Goal: Task Accomplishment & Management: Use online tool/utility

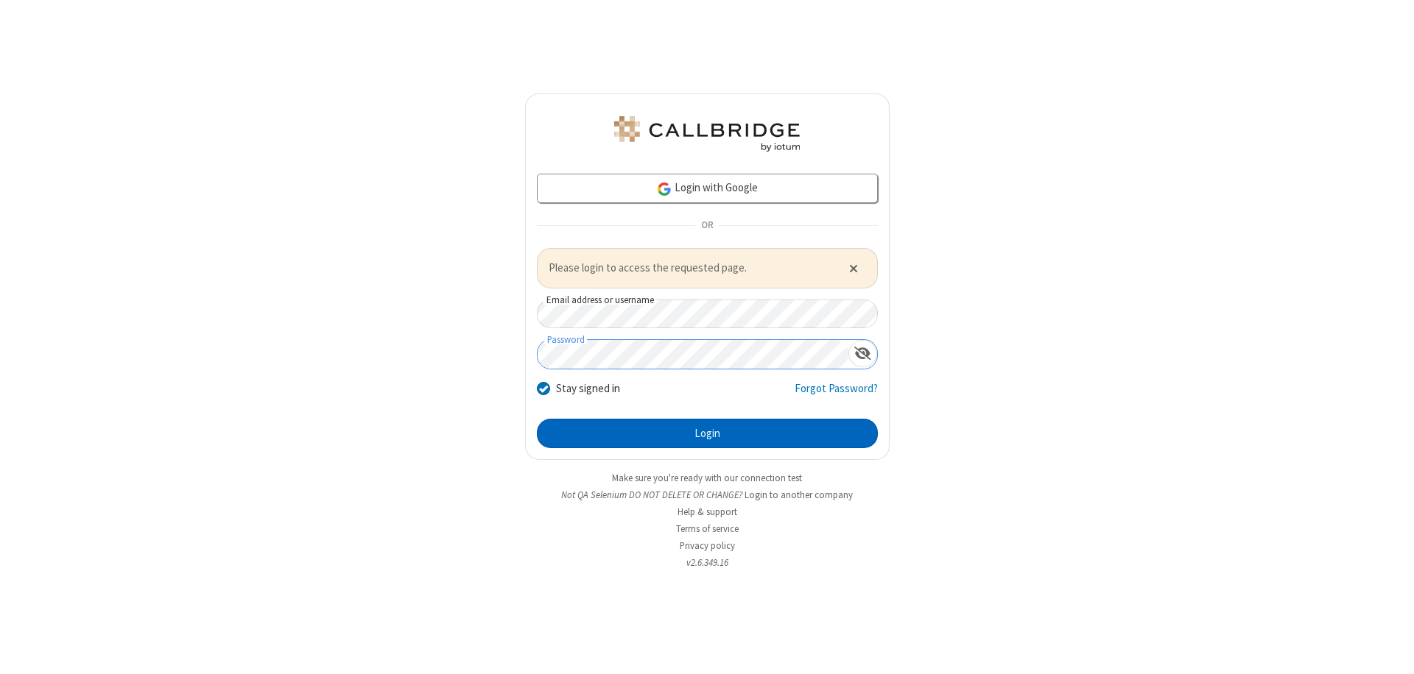
click at [707, 433] on button "Login" at bounding box center [707, 433] width 341 height 29
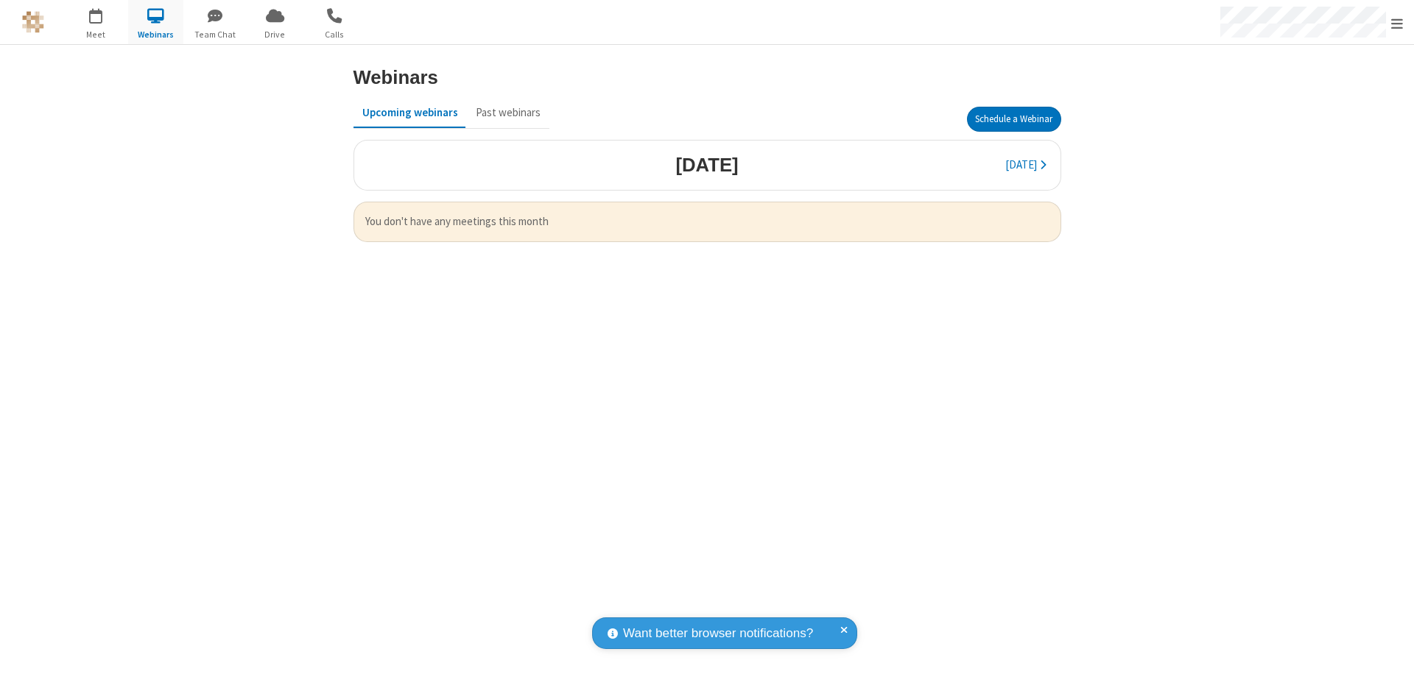
click at [1013, 119] on button "Schedule a Webinar" at bounding box center [1014, 119] width 94 height 25
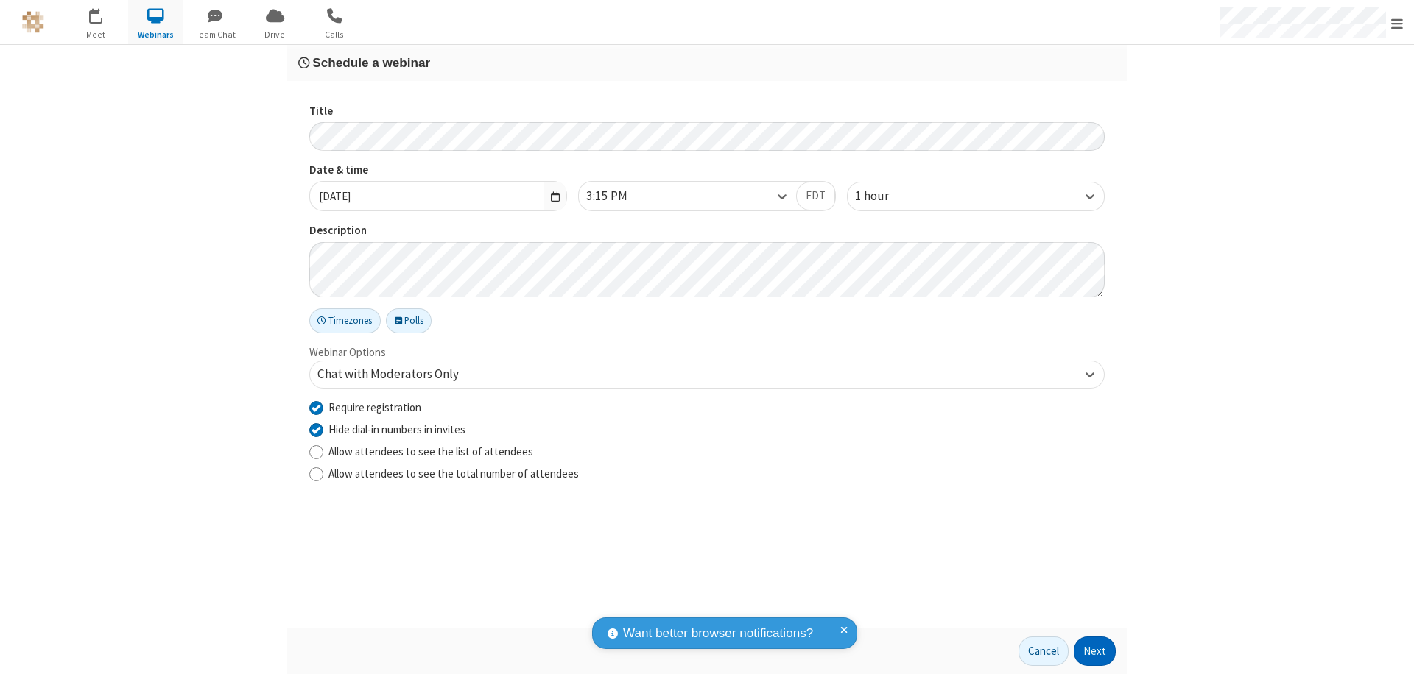
click at [1095, 652] on button "Next" at bounding box center [1094, 651] width 42 height 29
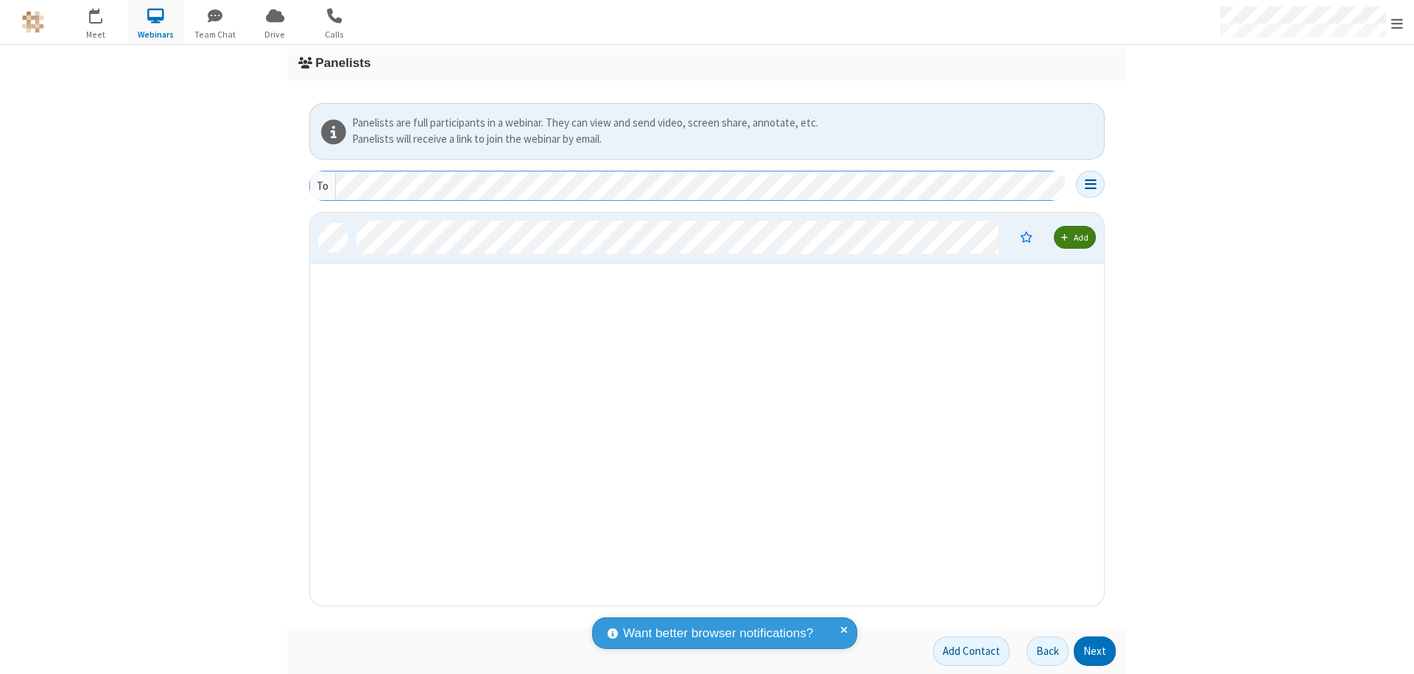
scroll to position [382, 783]
click at [1095, 652] on button "Next" at bounding box center [1094, 651] width 42 height 29
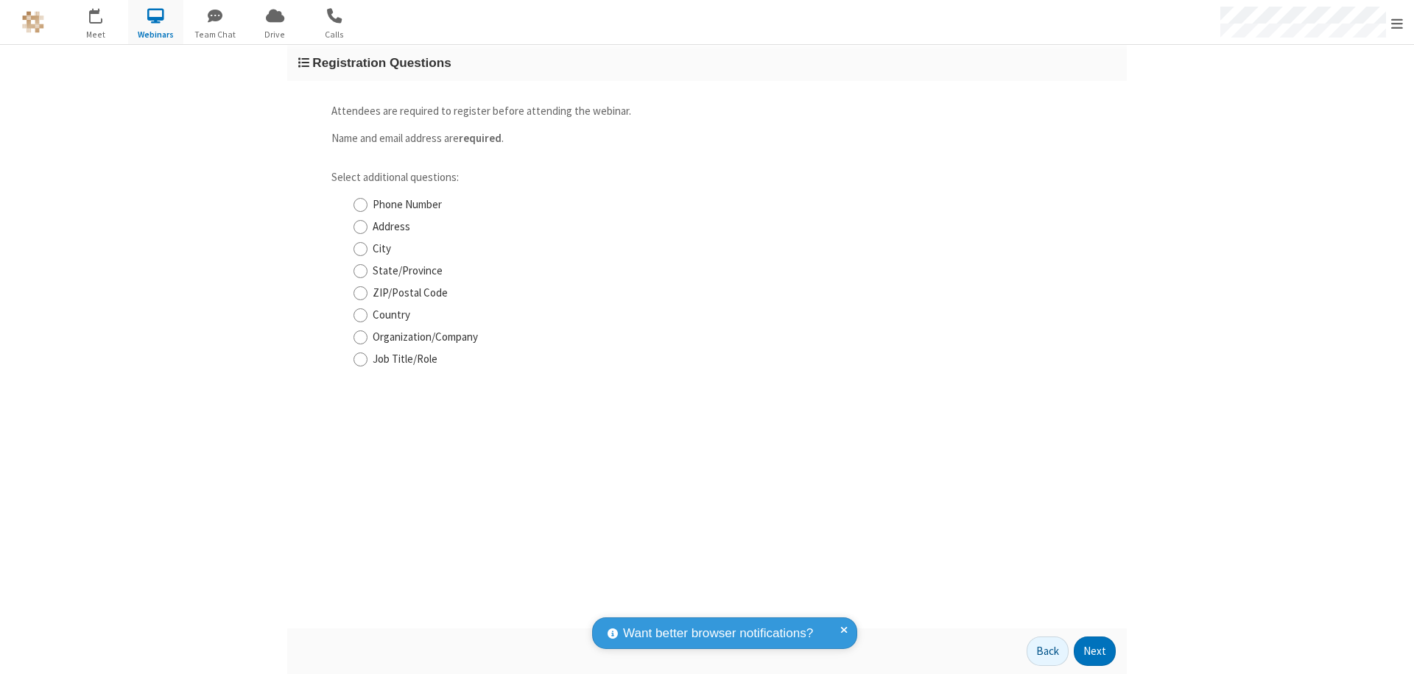
click at [360, 205] on input "Phone Number" at bounding box center [360, 204] width 14 height 15
checkbox input "true"
click at [1095, 652] on button "Next" at bounding box center [1094, 651] width 42 height 29
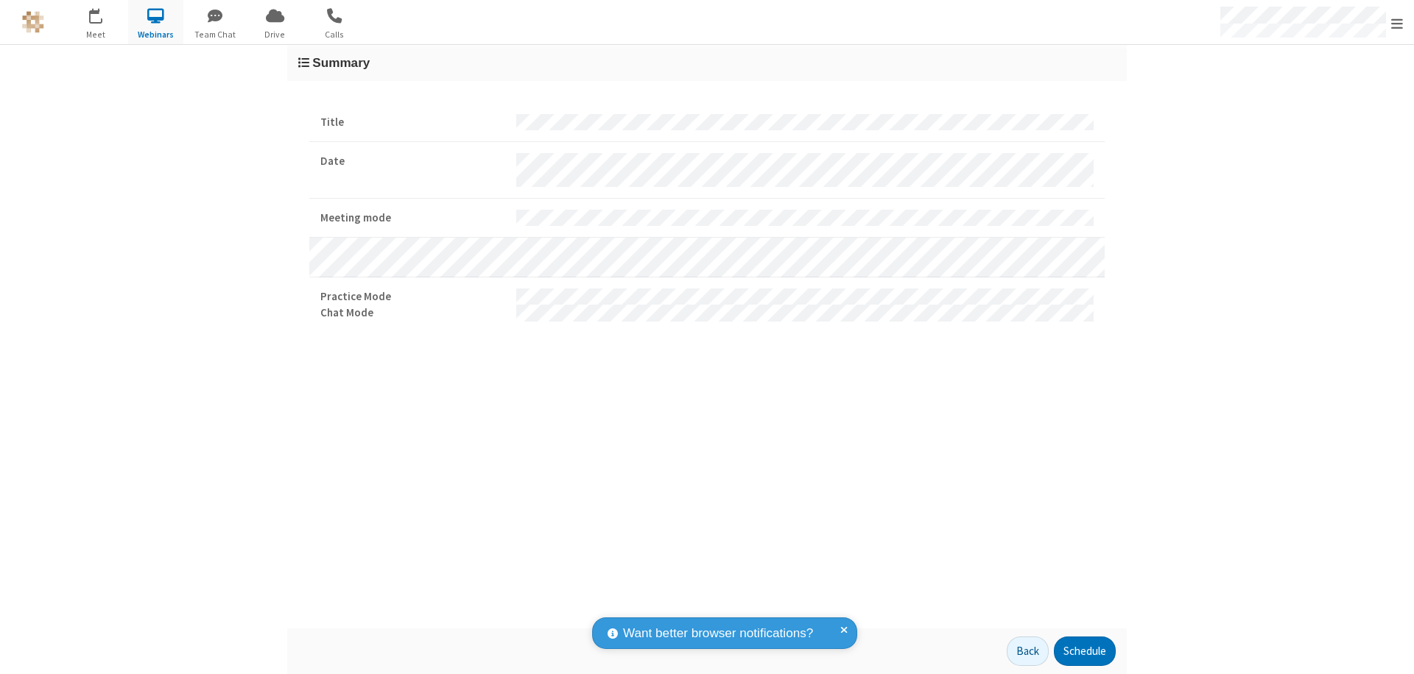
click at [1084, 652] on button "Schedule" at bounding box center [1085, 651] width 62 height 29
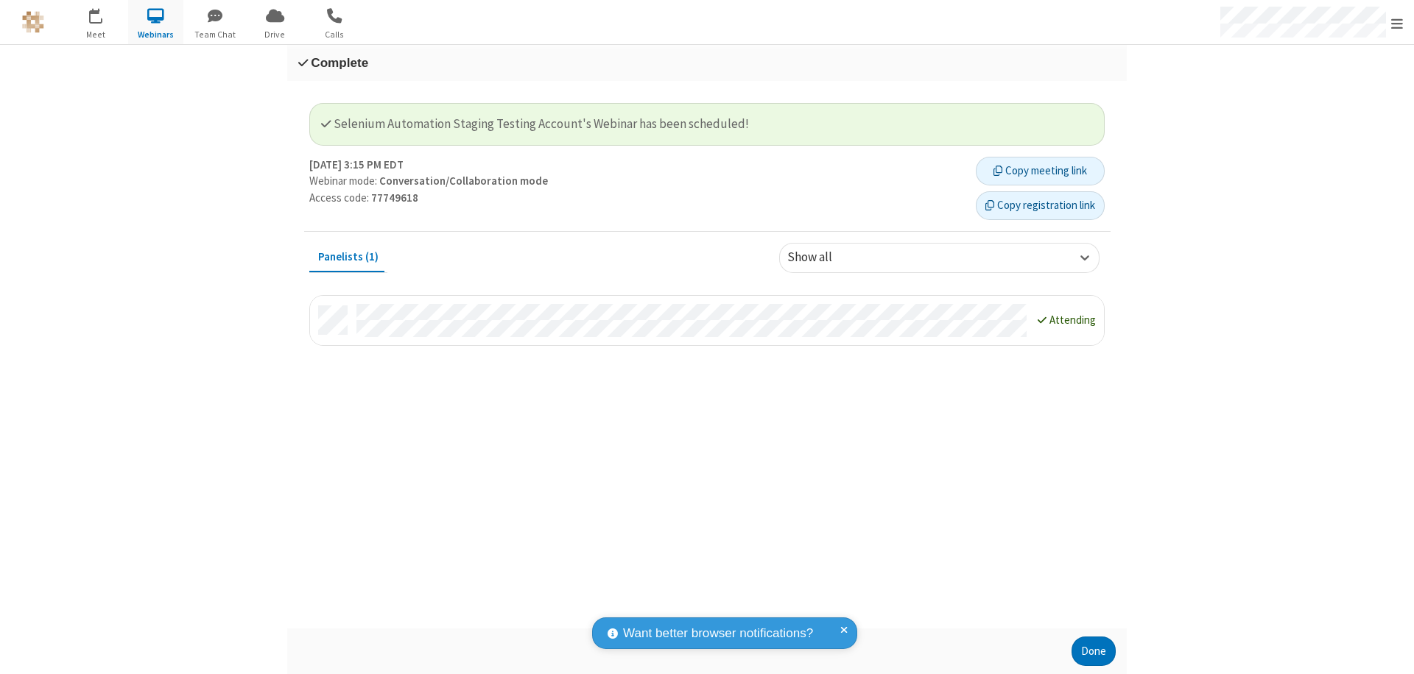
click at [1040, 205] on button "Copy registration link" at bounding box center [1040, 205] width 129 height 29
click at [1093, 652] on button "Done" at bounding box center [1093, 651] width 44 height 29
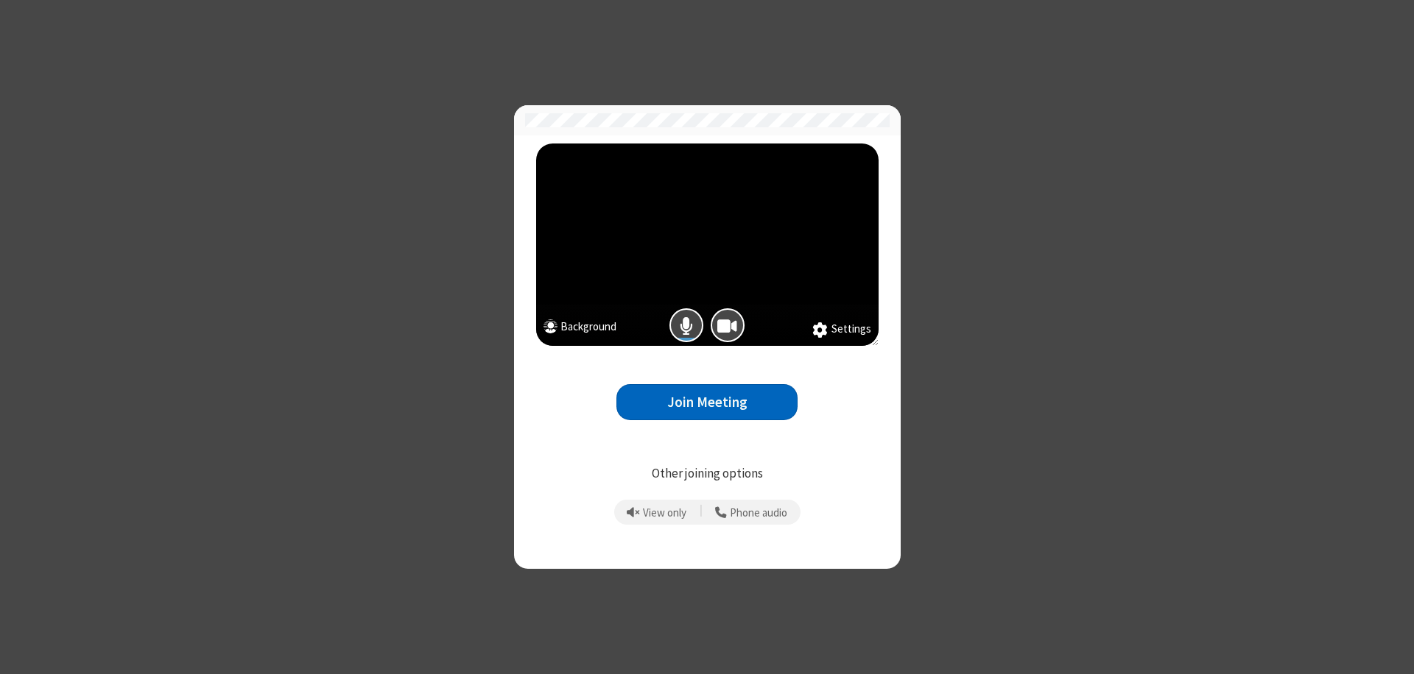
click at [707, 402] on button "Join Meeting" at bounding box center [706, 402] width 181 height 36
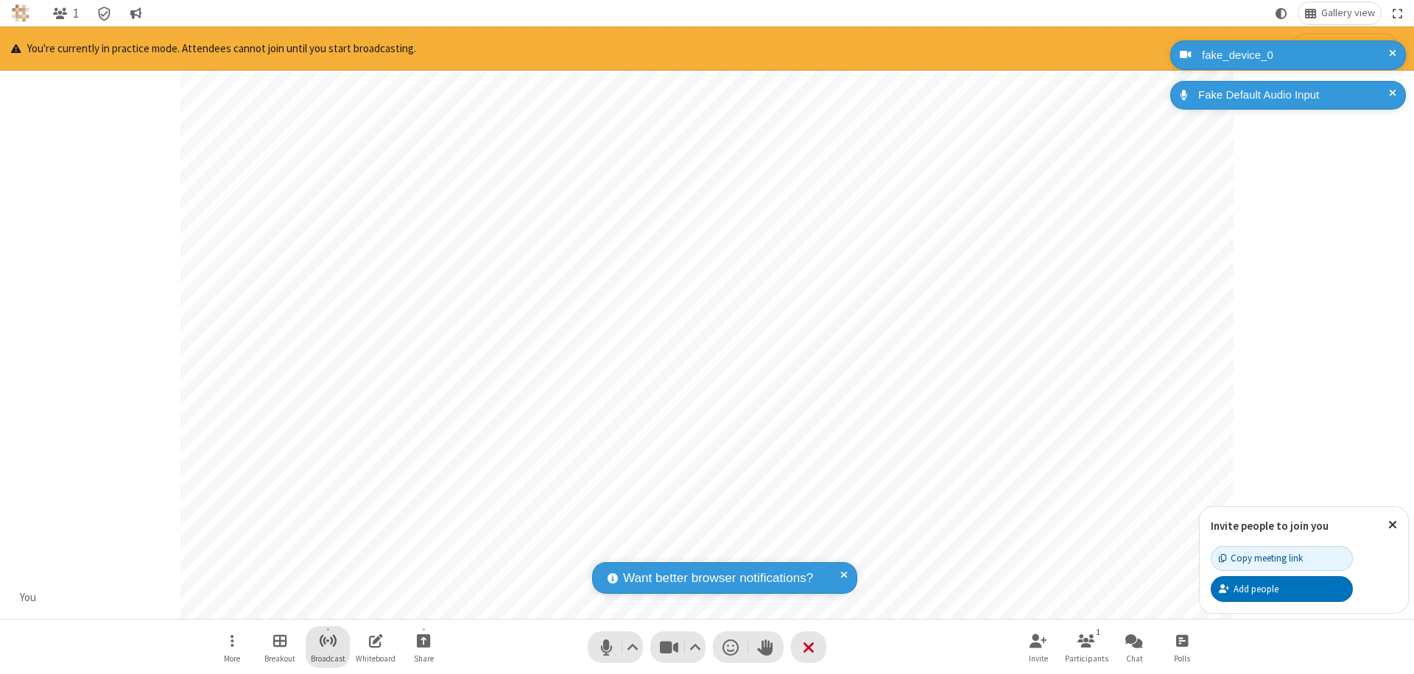
click at [327, 641] on span "Start broadcast" at bounding box center [328, 641] width 18 height 18
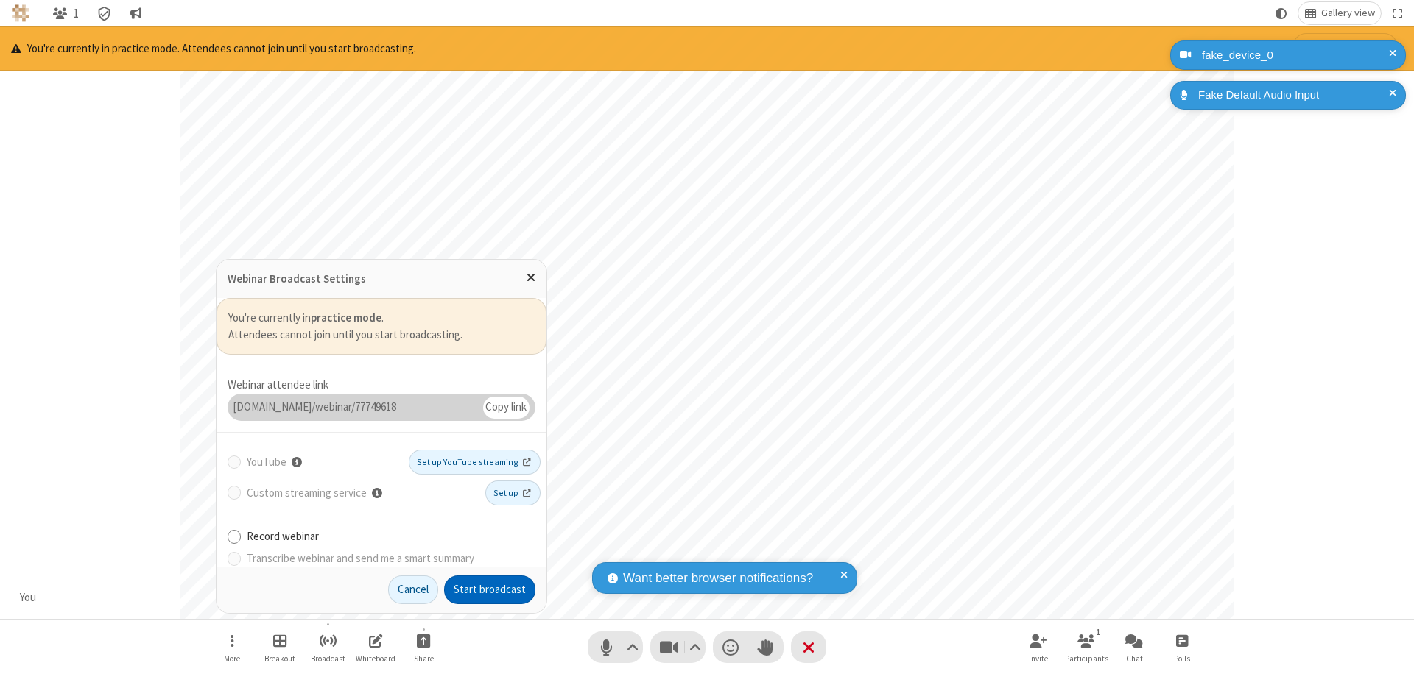
click at [490, 590] on button "Start broadcast" at bounding box center [489, 590] width 91 height 29
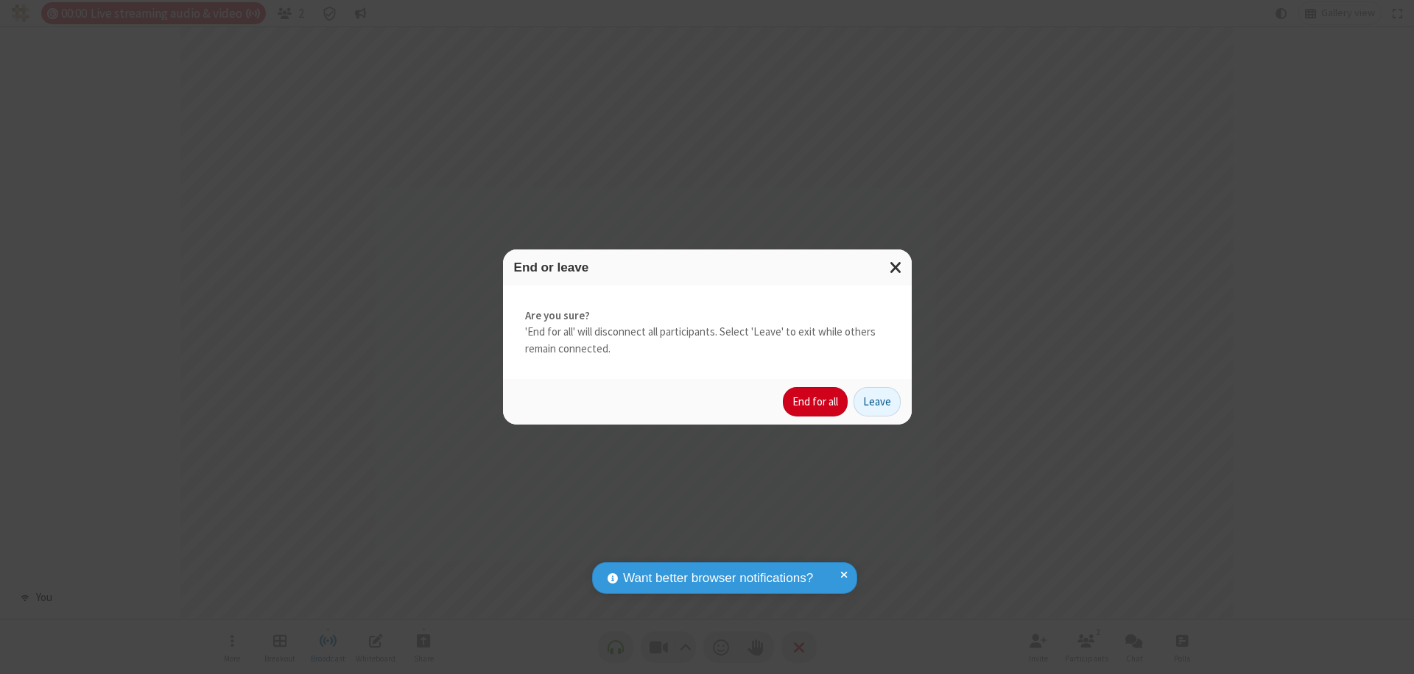
click at [816, 402] on button "End for all" at bounding box center [815, 401] width 65 height 29
